Goal: Answer question/provide support: Share knowledge or assist other users

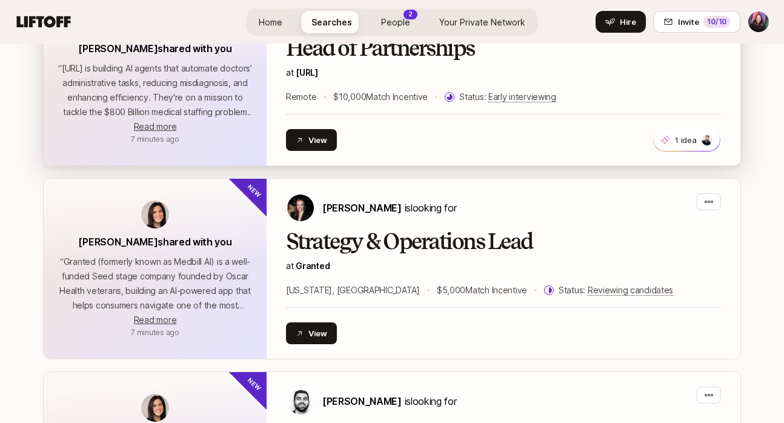
scroll to position [732, 0]
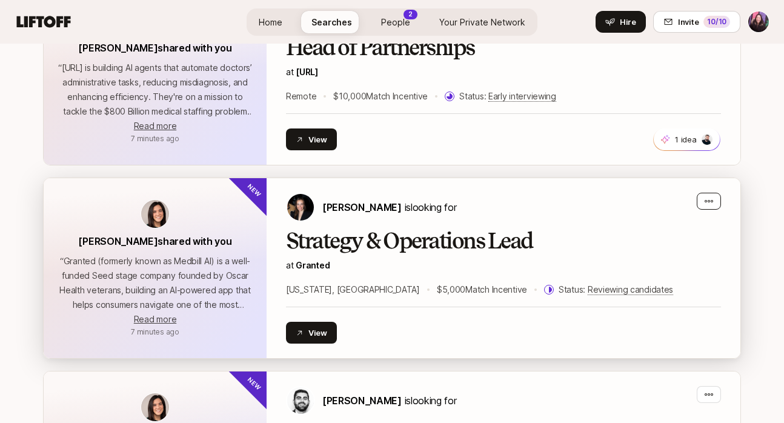
click at [706, 201] on icon "button" at bounding box center [709, 201] width 10 height 10
click at [588, 289] on span "Reviewing candidates" at bounding box center [630, 289] width 85 height 11
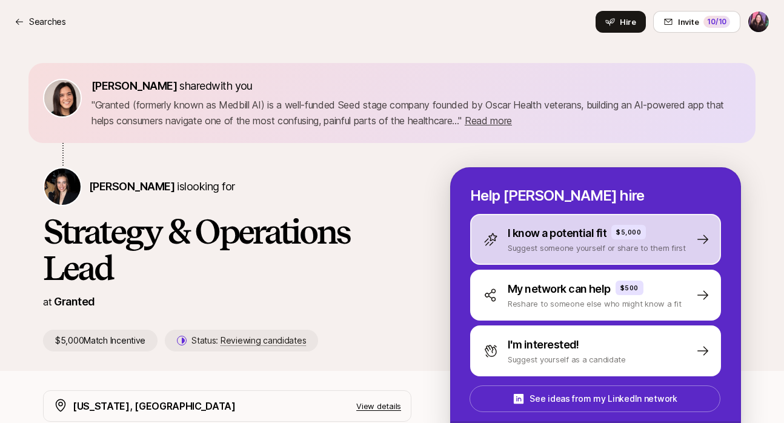
click at [549, 251] on p "Suggest someone yourself or share to them first" at bounding box center [597, 248] width 178 height 12
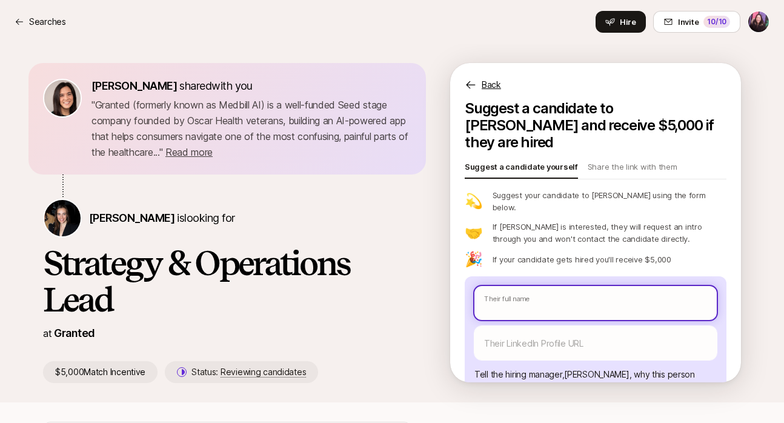
scroll to position [4, 0]
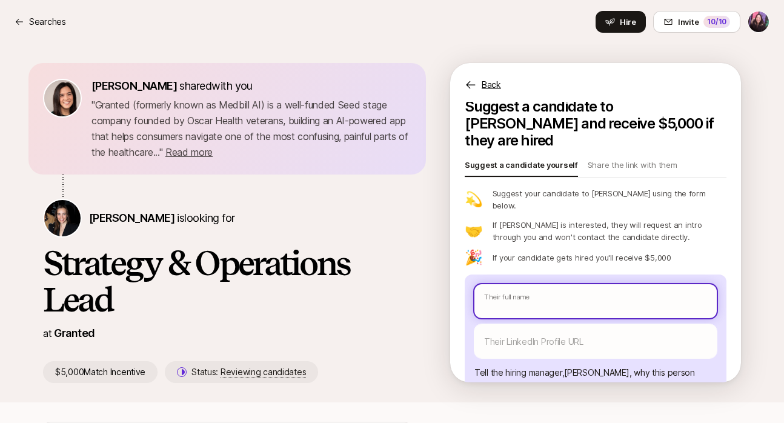
click at [543, 285] on input "text" at bounding box center [596, 301] width 242 height 34
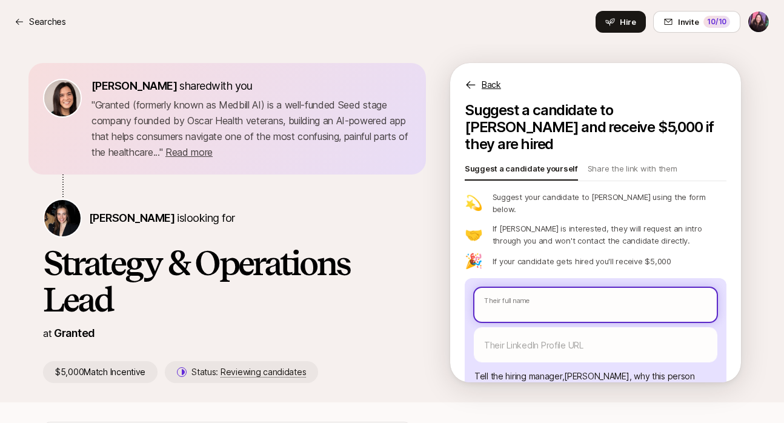
type textarea "x"
type input "C"
type textarea "x"
type input "Ch"
type textarea "x"
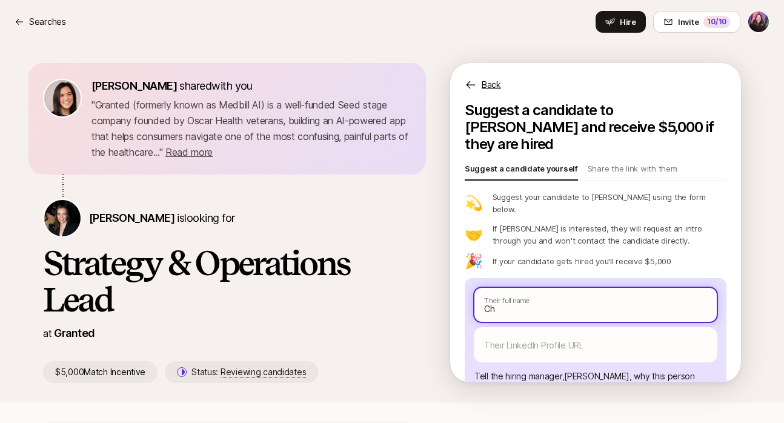
type input "Chr"
type textarea "x"
type input "[PERSON_NAME]"
type textarea "x"
type input "[PERSON_NAME]"
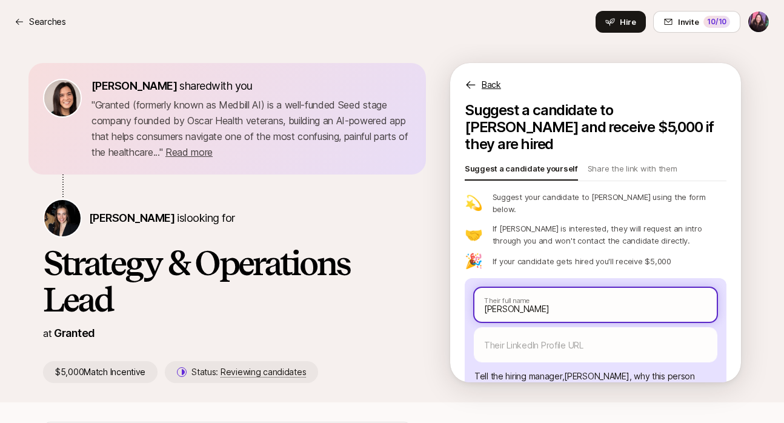
type textarea "x"
type input "[PERSON_NAME]"
type textarea "x"
type input "[PERSON_NAME]"
type textarea "x"
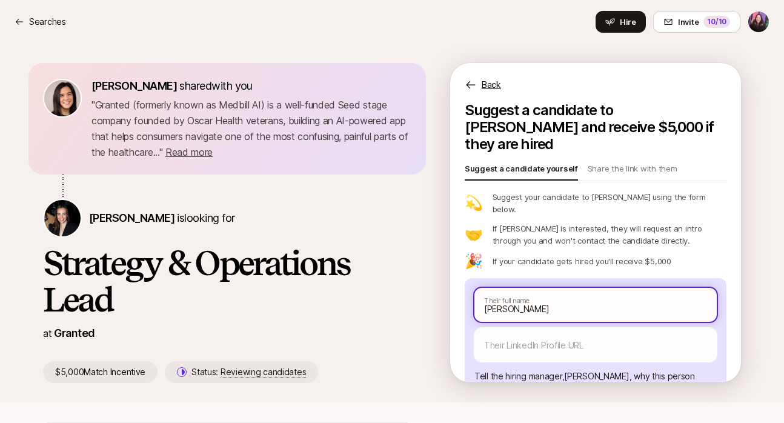
type input "[PERSON_NAME]"
type textarea "x"
type input "[PERSON_NAME]"
type textarea "x"
type input "[PERSON_NAME]"
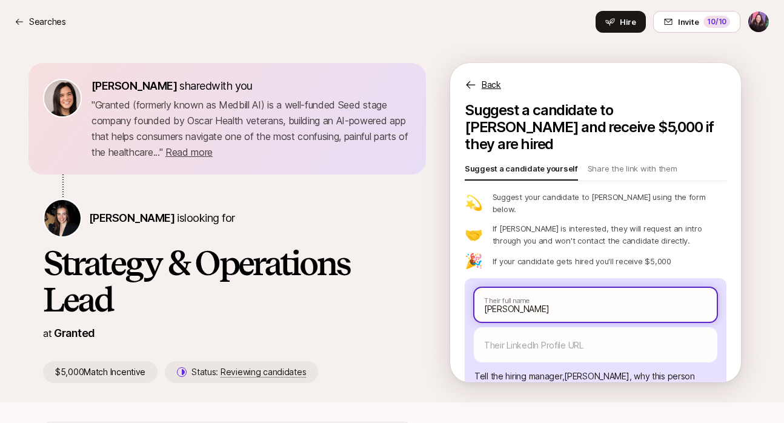
type textarea "x"
type input "[PERSON_NAME]"
type textarea "x"
type input "[PERSON_NAME]"
type textarea "x"
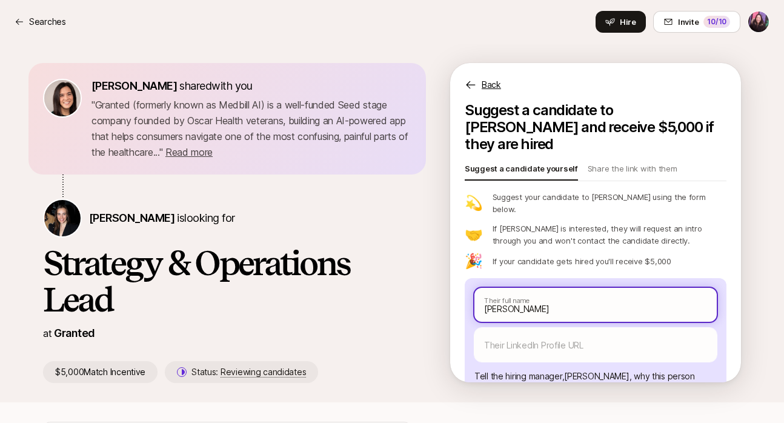
type input "[PERSON_NAME]"
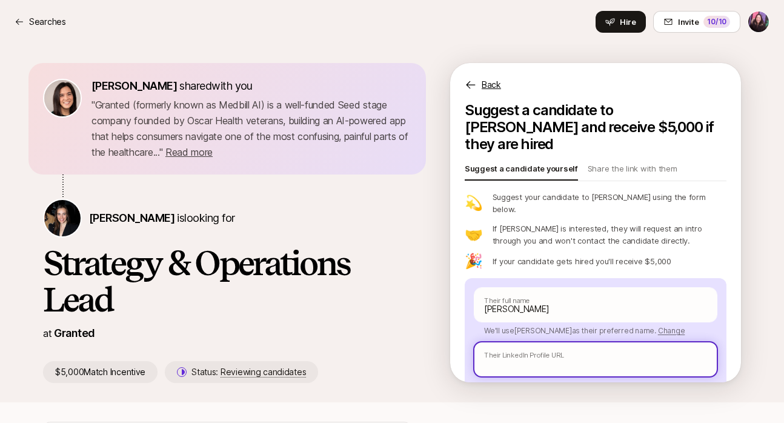
paste input "[URL][DOMAIN_NAME][PERSON_NAME]"
type textarea "x"
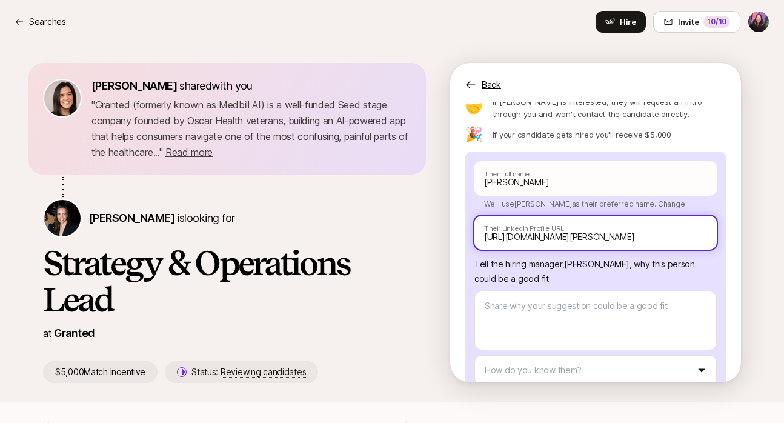
scroll to position [138, 0]
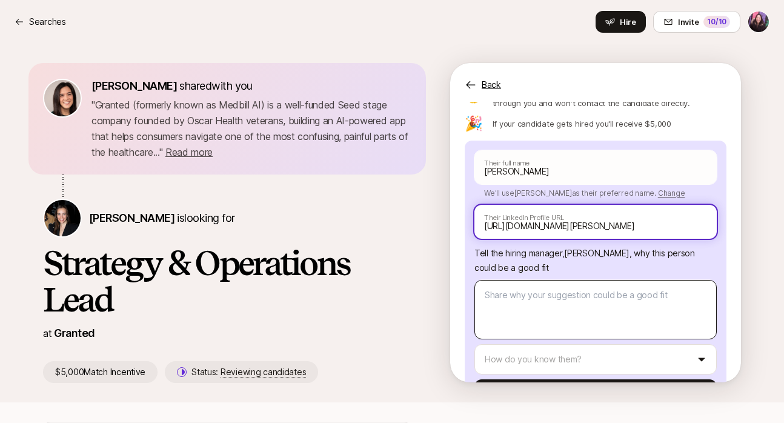
type input "[URL][DOMAIN_NAME][PERSON_NAME]"
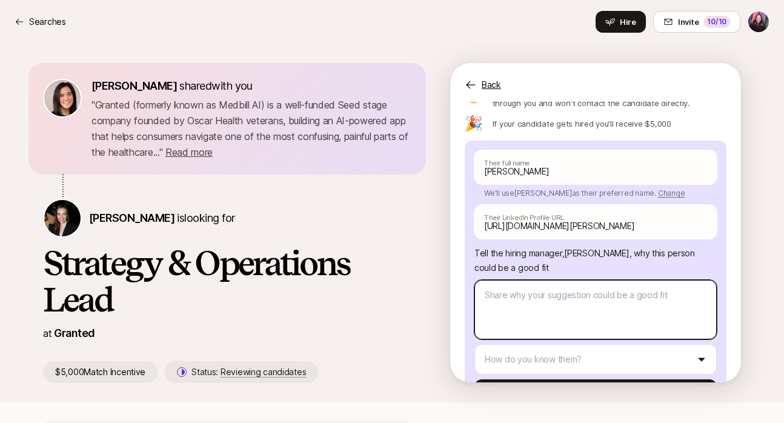
scroll to position [0, 0]
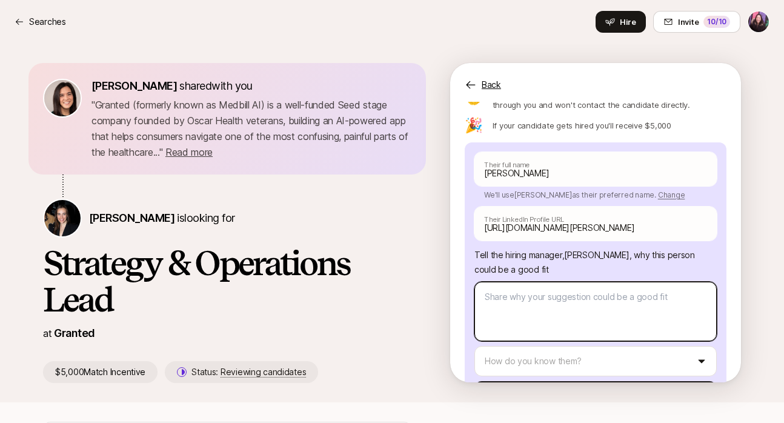
click at [597, 282] on textarea at bounding box center [596, 311] width 242 height 59
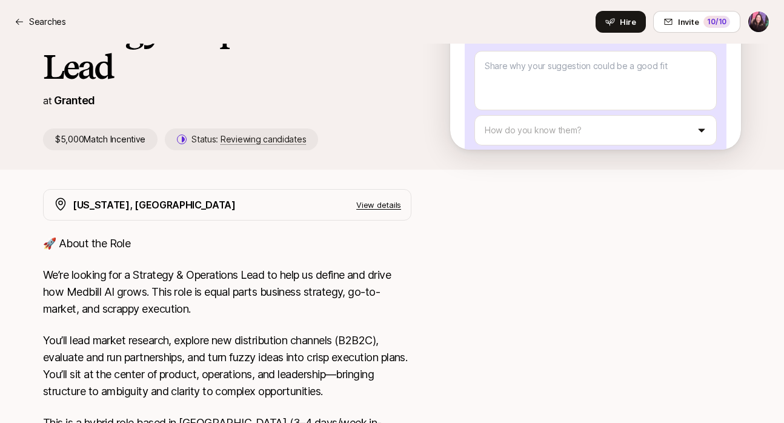
scroll to position [319, 0]
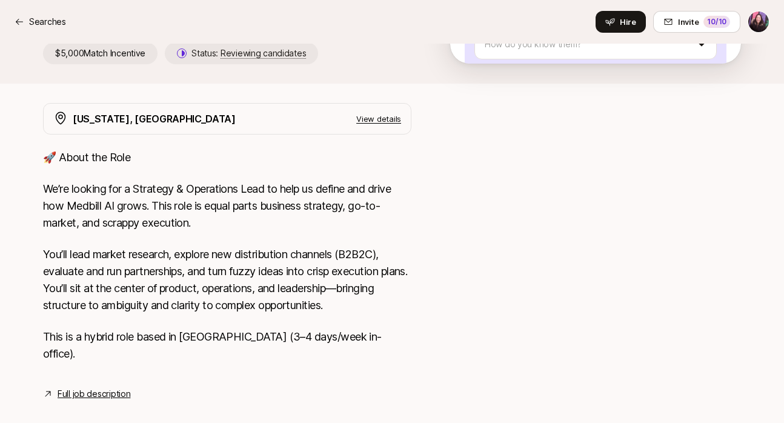
click at [95, 387] on link "Full job description" at bounding box center [94, 394] width 73 height 15
drag, startPoint x: 242, startPoint y: 385, endPoint x: 179, endPoint y: 361, distance: 67.0
click at [179, 361] on div "[US_STATE], [GEOGRAPHIC_DATA] View details 🚀 About the Role We’re looking for a…" at bounding box center [391, 266] width 727 height 327
click at [338, 323] on div "🚀 About the Role We’re looking for a Strategy & Operations Lead to help us defi…" at bounding box center [227, 263] width 369 height 228
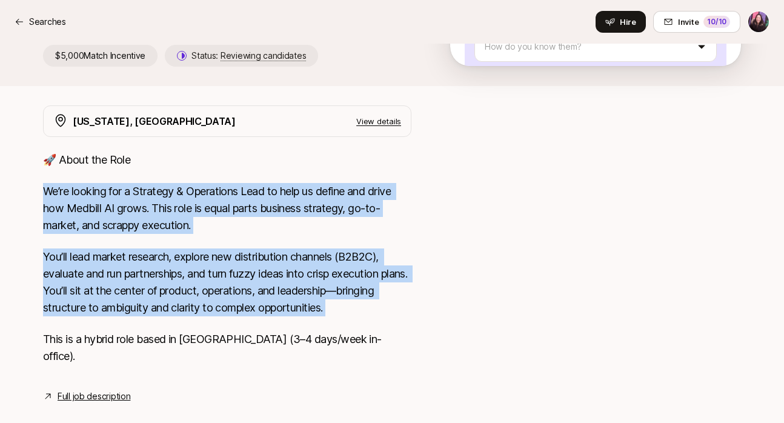
drag, startPoint x: 350, startPoint y: 316, endPoint x: 39, endPoint y: 187, distance: 336.7
click at [39, 186] on div "[US_STATE], [GEOGRAPHIC_DATA] View details 🚀 About the Role We’re looking for a…" at bounding box center [391, 254] width 727 height 298
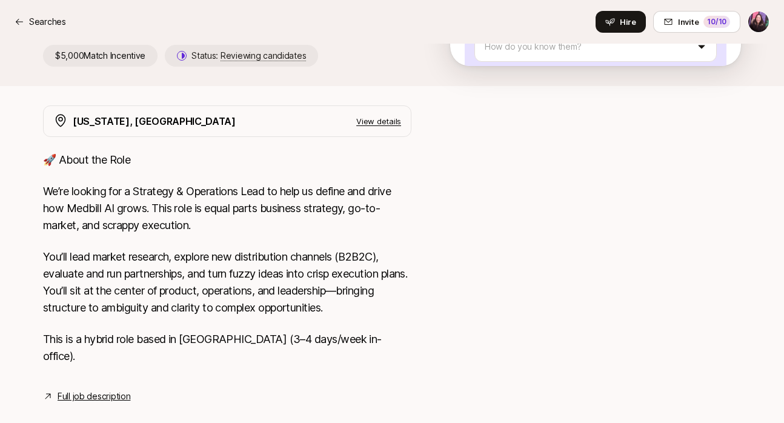
click at [373, 121] on p "View details" at bounding box center [378, 121] width 45 height 12
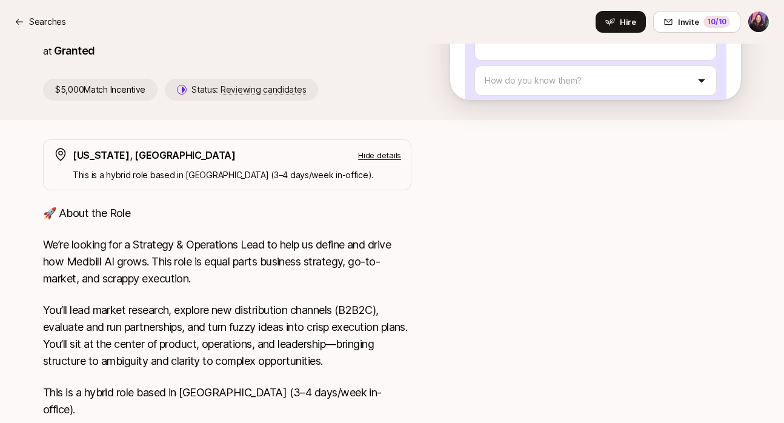
scroll to position [338, 0]
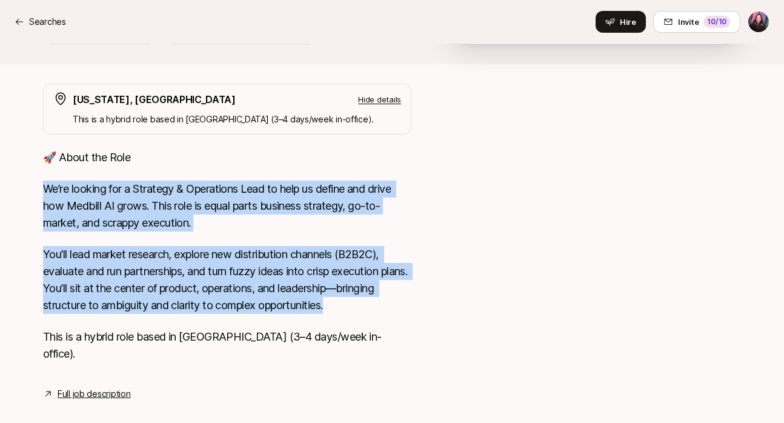
drag, startPoint x: 377, startPoint y: 310, endPoint x: 245, endPoint y: 181, distance: 184.8
click at [35, 192] on div "[US_STATE], [GEOGRAPHIC_DATA] Hide details This is a hybrid role based in [GEOG…" at bounding box center [391, 243] width 727 height 318
copy div "We’re looking for a Strategy & Operations Lead to help us define and drive how …"
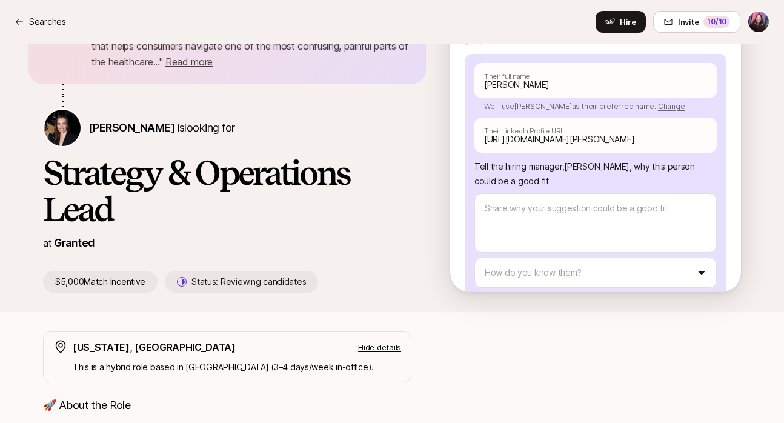
scroll to position [82, 0]
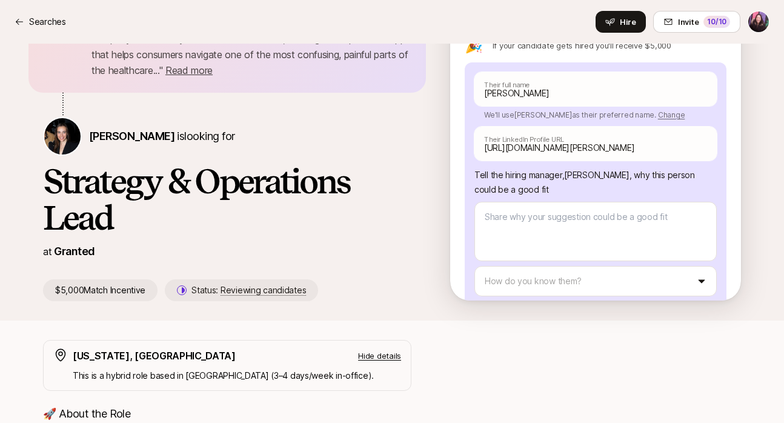
click at [640, 253] on html "Searches Searches Hire Invite 10 /10 [PERSON_NAME] shared with you " Granted (f…" at bounding box center [392, 129] width 784 height 423
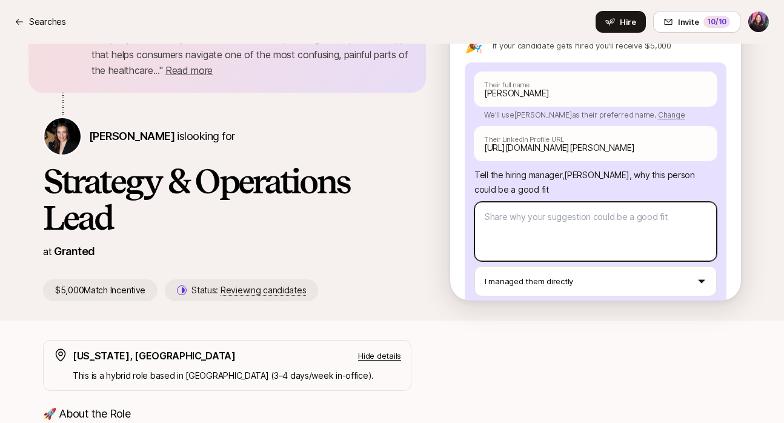
click at [624, 207] on textarea at bounding box center [596, 231] width 242 height 59
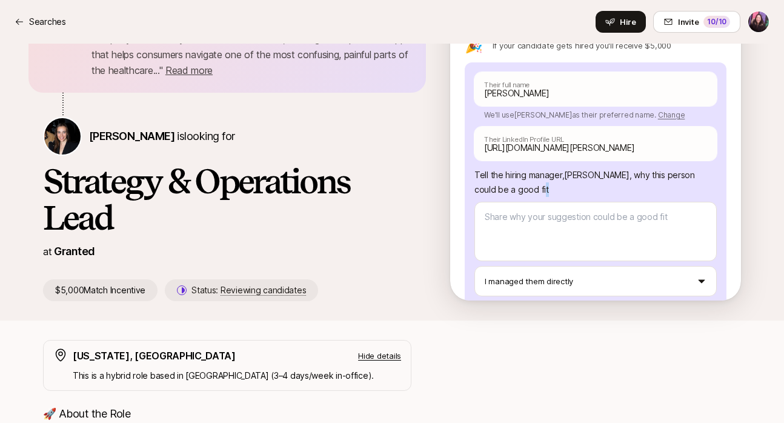
drag, startPoint x: 518, startPoint y: 164, endPoint x: 526, endPoint y: 167, distance: 8.4
click at [526, 168] on p "Tell the hiring manager, [PERSON_NAME] , why this person could be a good fit" at bounding box center [596, 182] width 242 height 29
drag, startPoint x: 529, startPoint y: 169, endPoint x: 524, endPoint y: 164, distance: 6.9
click at [527, 169] on p "Tell the hiring manager, [PERSON_NAME] , why this person could be a good fit" at bounding box center [596, 182] width 242 height 29
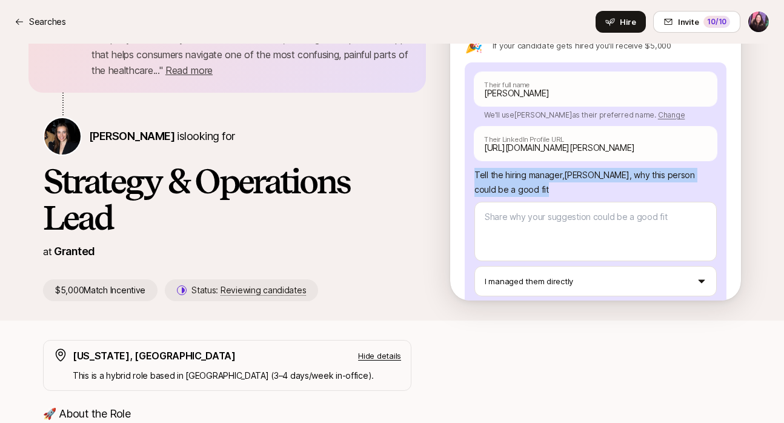
drag, startPoint x: 524, startPoint y: 164, endPoint x: 490, endPoint y: 158, distance: 35.0
click at [472, 152] on div "[PERSON_NAME] Their full name We'll use [PERSON_NAME] as their preferred name. …" at bounding box center [596, 201] width 262 height 278
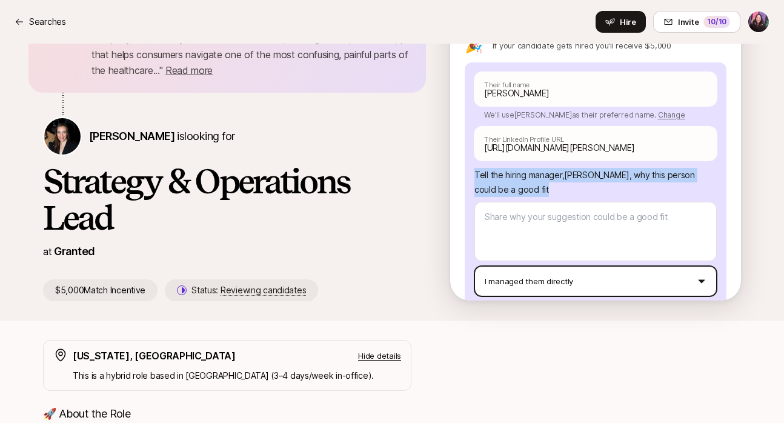
copy p "Tell the hiring manager, [PERSON_NAME] , why this person could be a good fit"
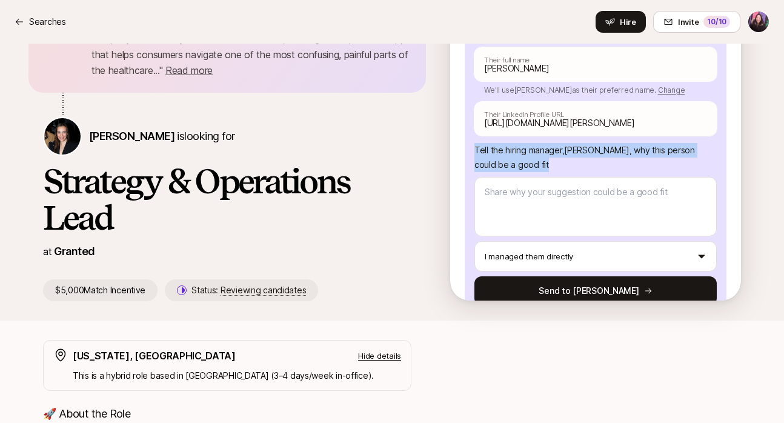
scroll to position [161, 0]
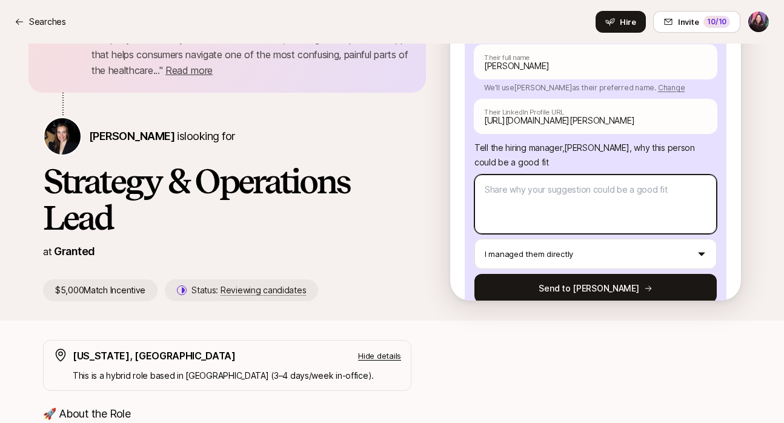
click at [603, 175] on textarea at bounding box center [596, 204] width 242 height 59
paste textarea "[PERSON_NAME] is a strong fit for the Strategy & Operations Lead role given his…"
type textarea "x"
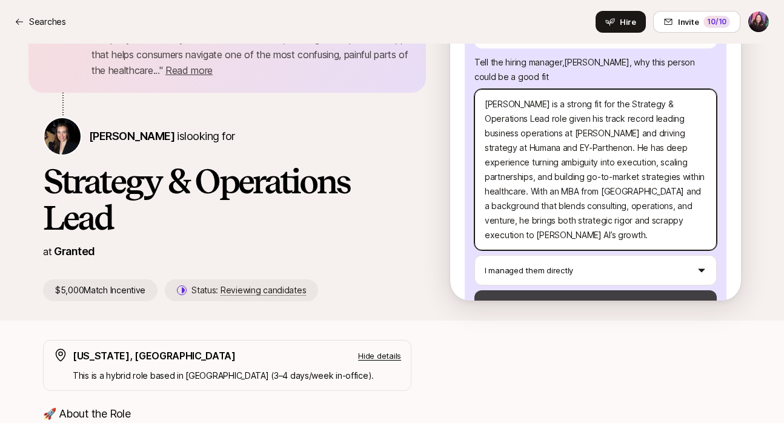
scroll to position [247, 0]
type textarea "[PERSON_NAME] is a strong fit for the Strategy & Operations Lead role given his…"
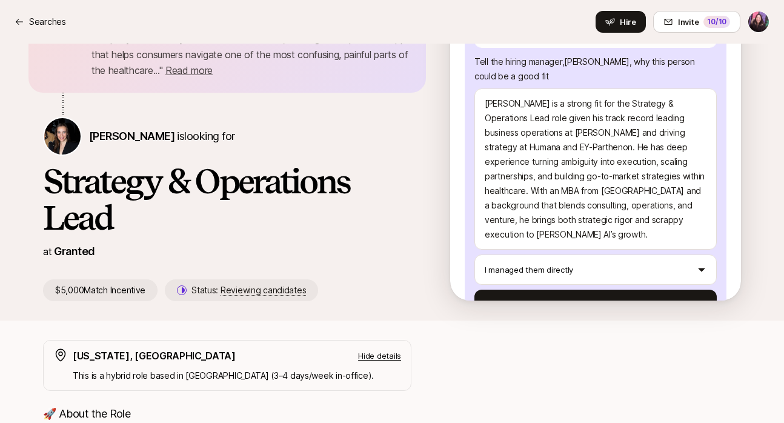
click at [644, 290] on button "Send to [PERSON_NAME]" at bounding box center [596, 304] width 242 height 29
type textarea "x"
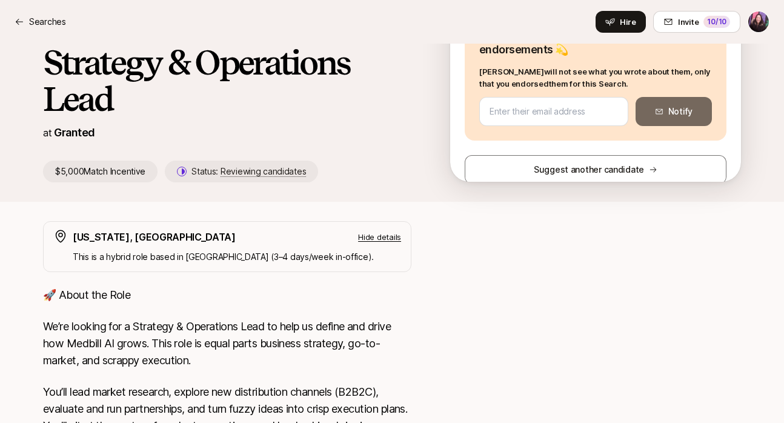
scroll to position [0, 0]
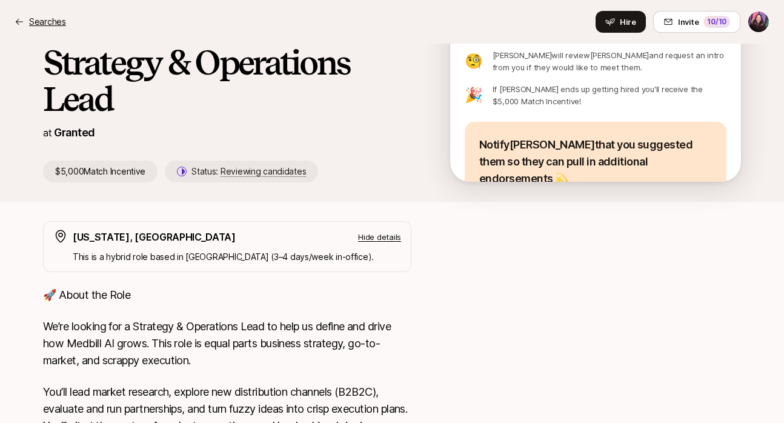
click at [44, 21] on p "Searches" at bounding box center [47, 22] width 37 height 15
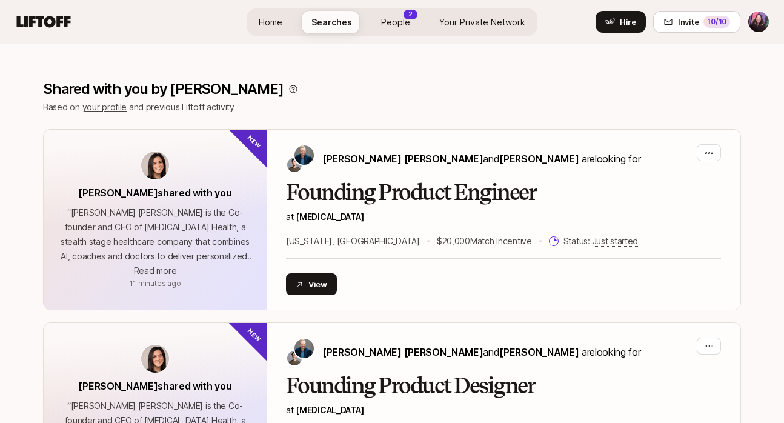
scroll to position [725, 0]
